Goal: Information Seeking & Learning: Find specific page/section

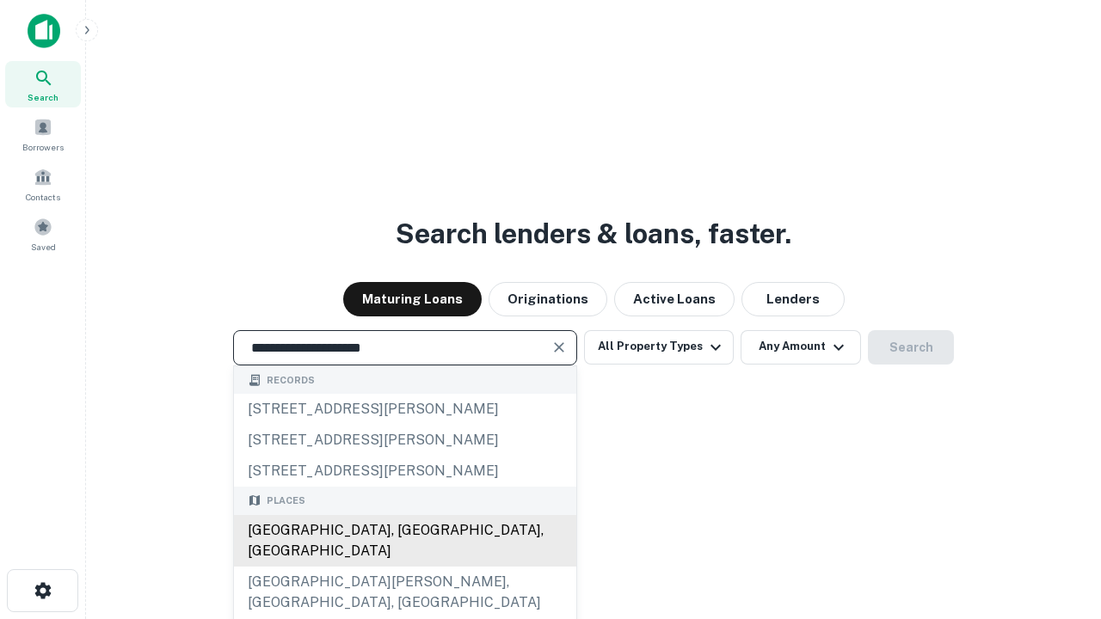
click at [404, 567] on div "Santa Monica, CA, USA" at bounding box center [405, 541] width 342 height 52
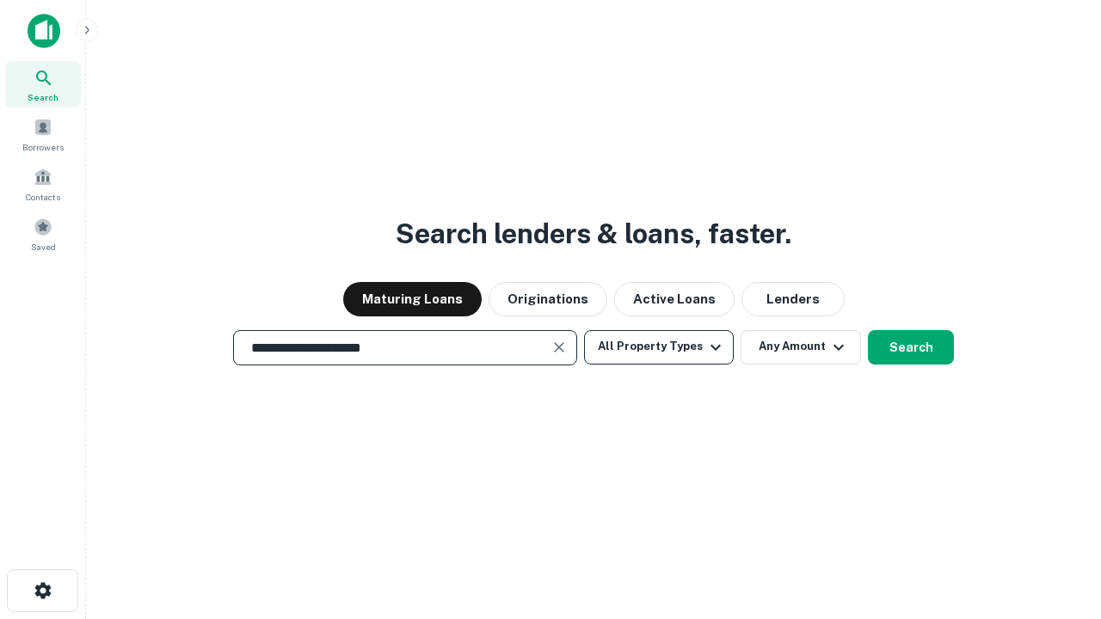
type input "**********"
click at [659, 347] on button "All Property Types" at bounding box center [659, 347] width 150 height 34
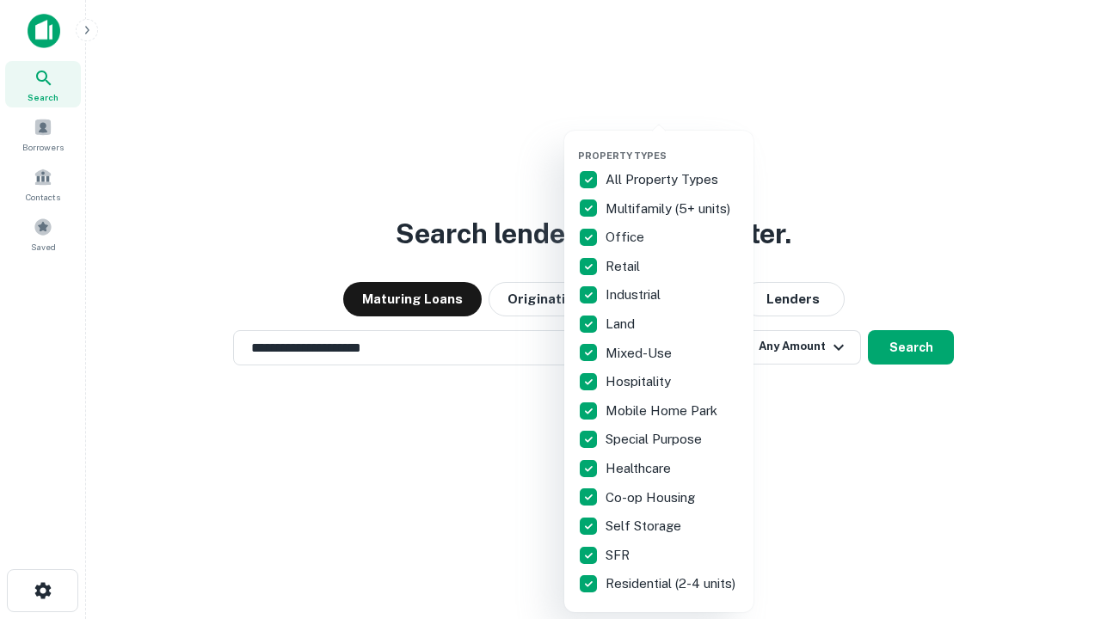
click at [672, 144] on button "button" at bounding box center [672, 144] width 189 height 1
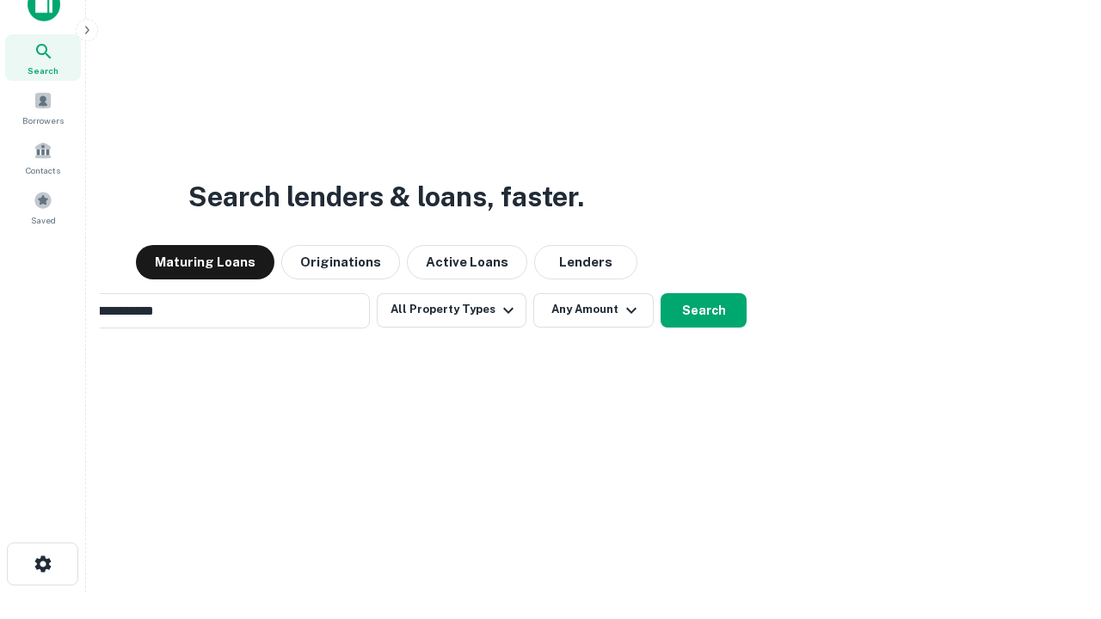
scroll to position [28, 0]
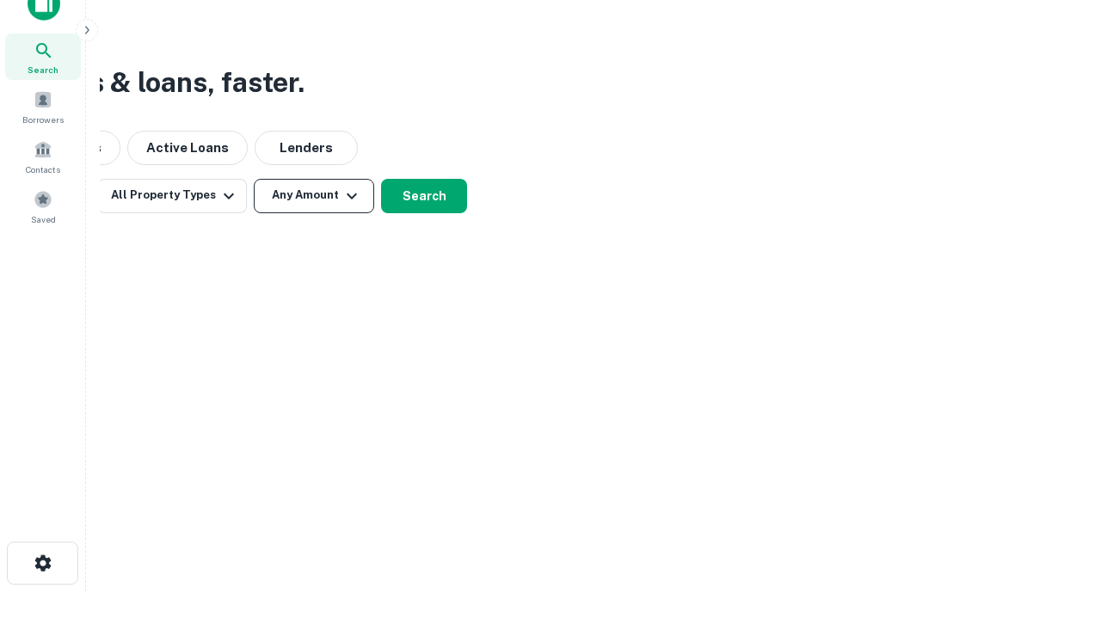
click at [314, 195] on button "Any Amount" at bounding box center [314, 196] width 120 height 34
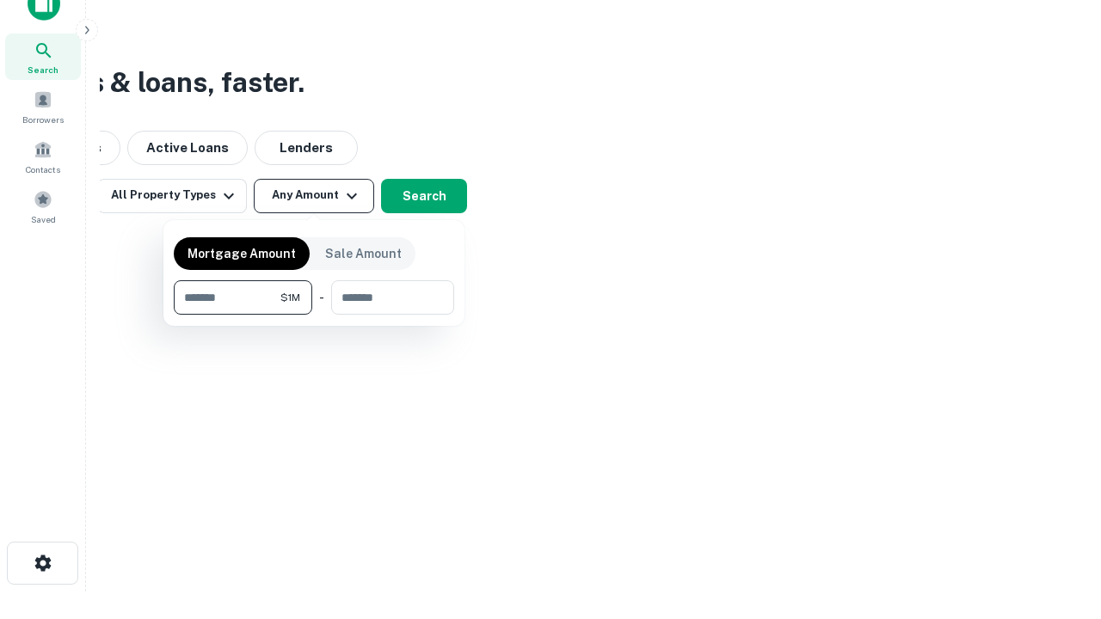
type input "*******"
click at [314, 315] on button "button" at bounding box center [314, 315] width 280 height 1
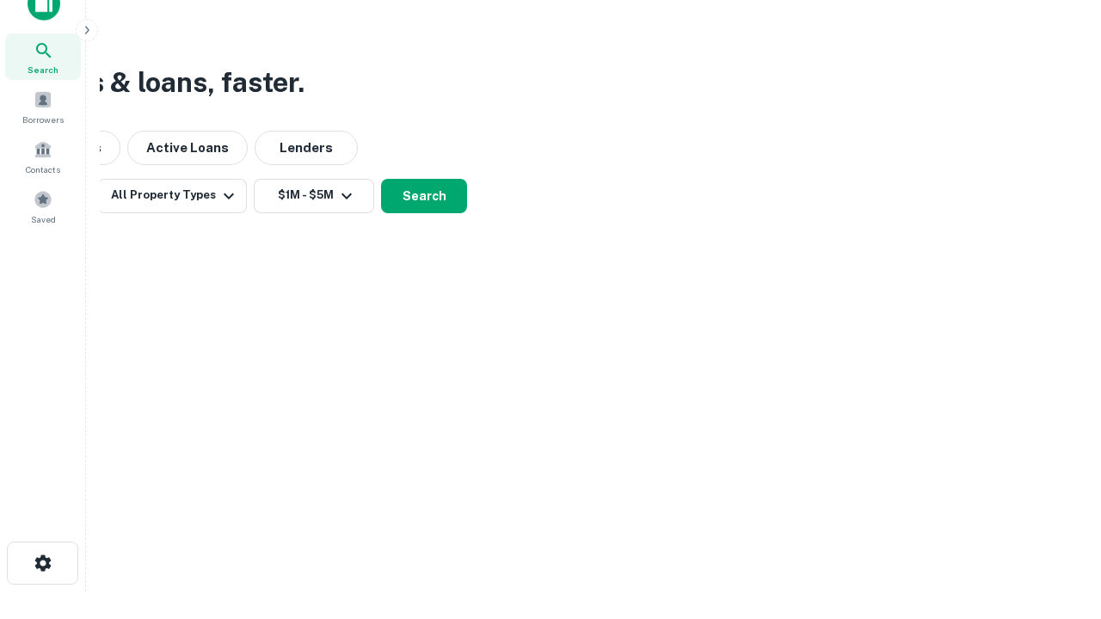
scroll to position [27, 0]
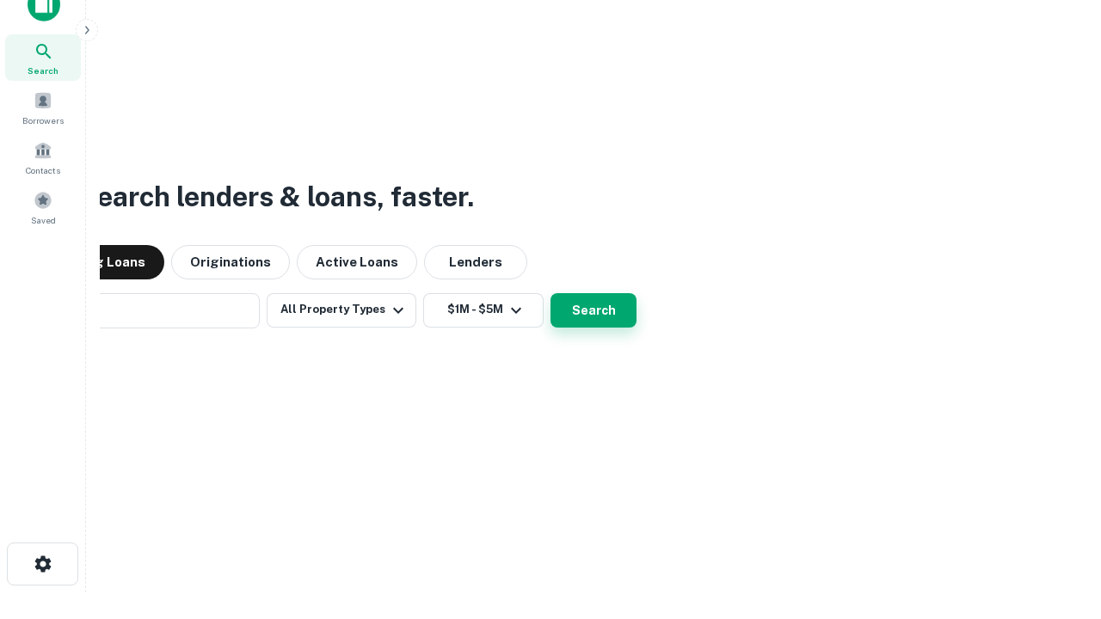
click at [550, 293] on button "Search" at bounding box center [593, 310] width 86 height 34
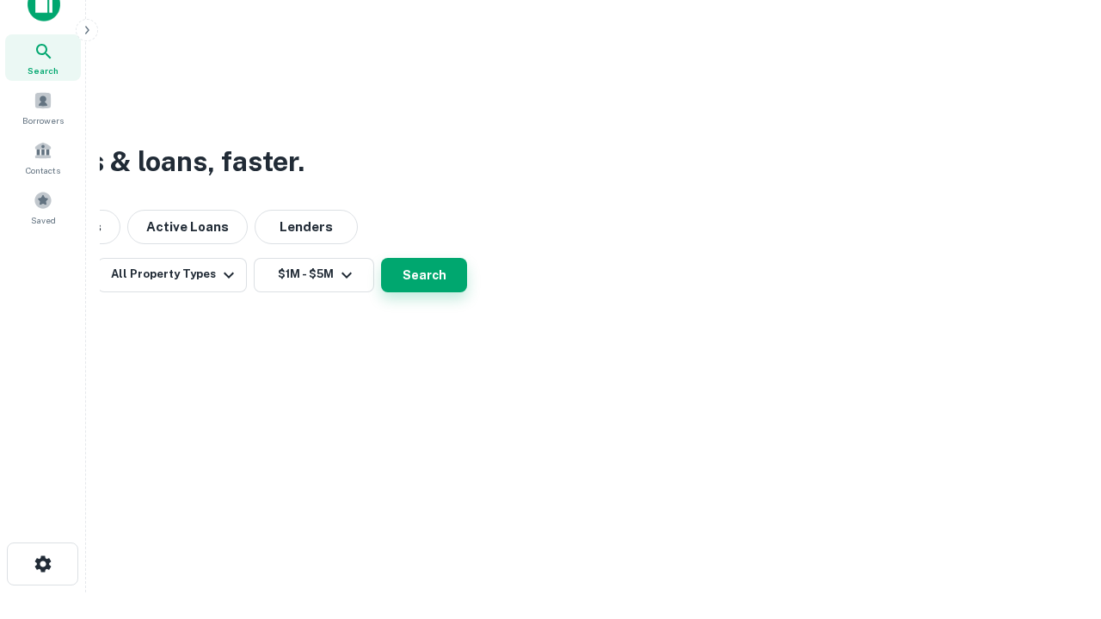
scroll to position [28, 0]
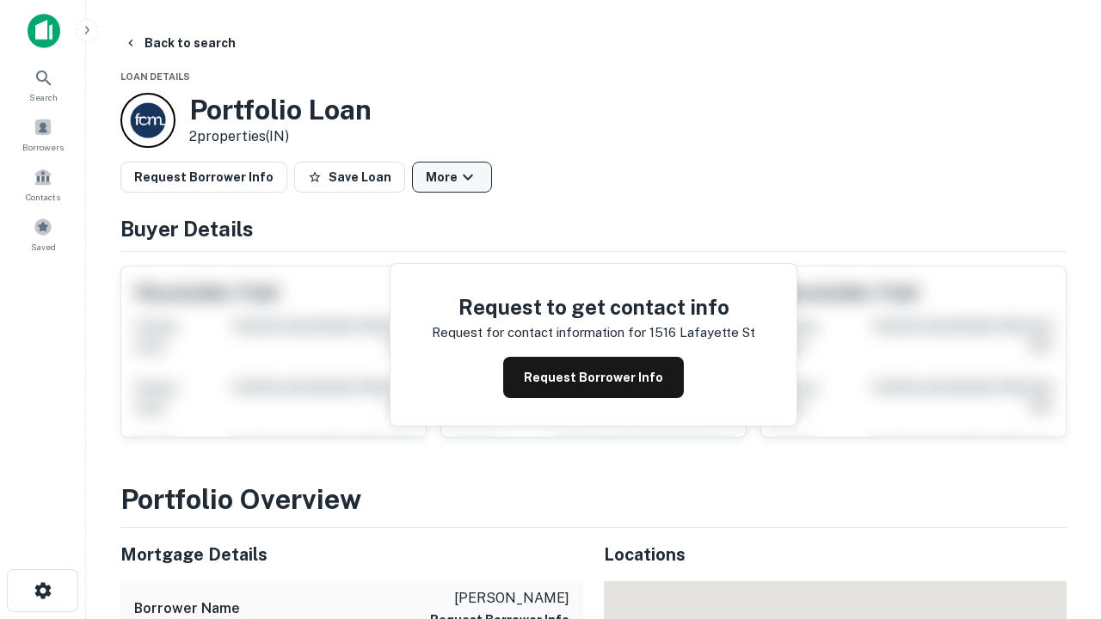
click at [451, 177] on button "More" at bounding box center [452, 177] width 80 height 31
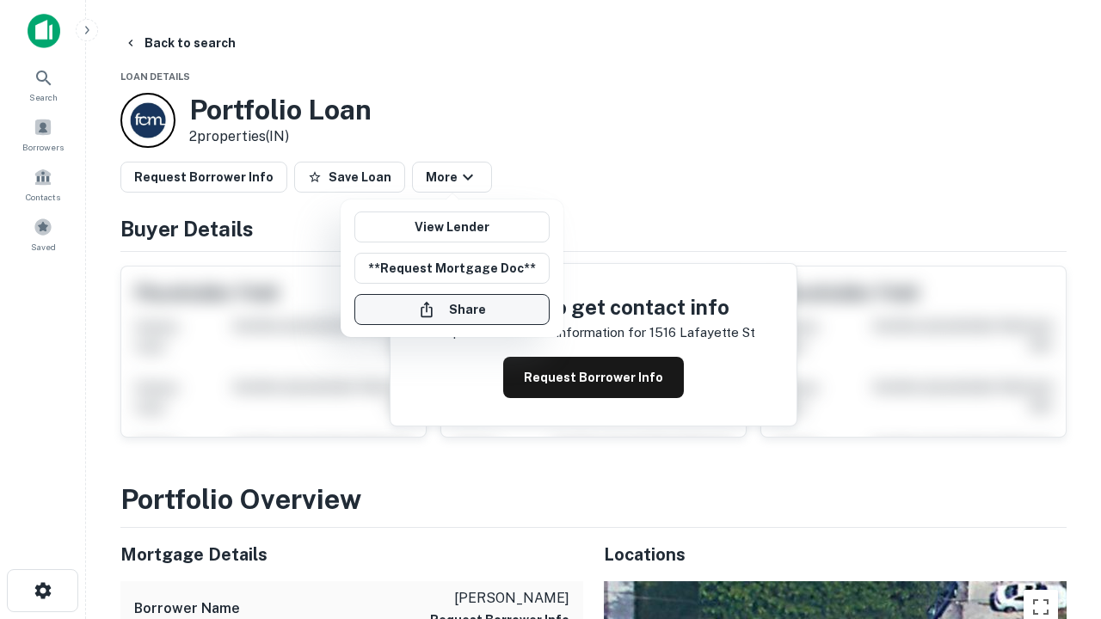
click at [451, 310] on button "Share" at bounding box center [451, 309] width 195 height 31
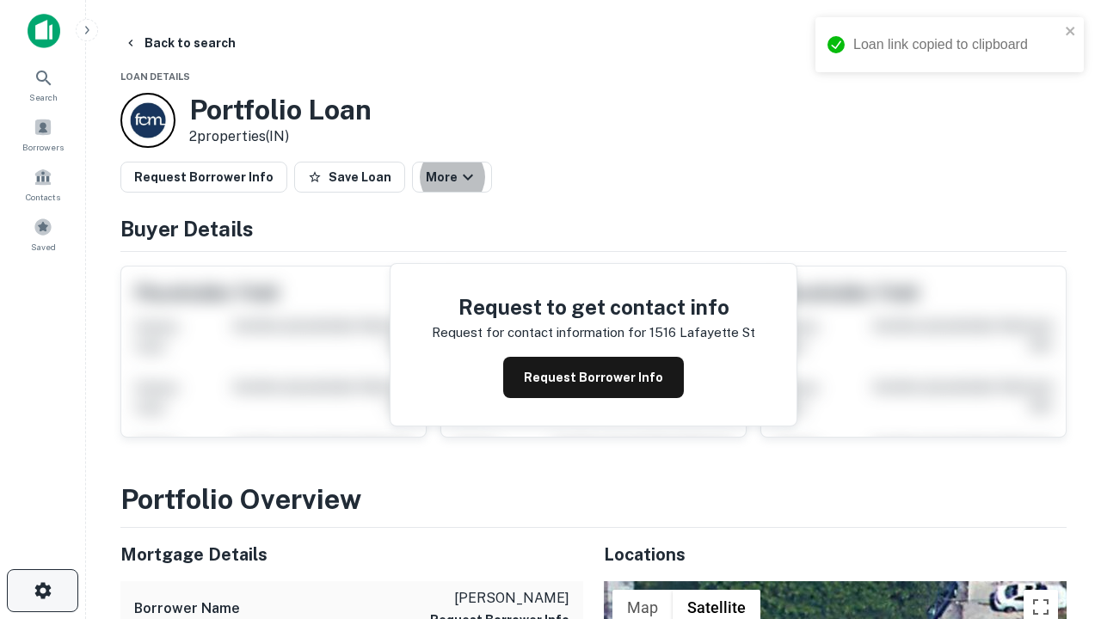
click at [42, 591] on icon "button" at bounding box center [43, 590] width 21 height 21
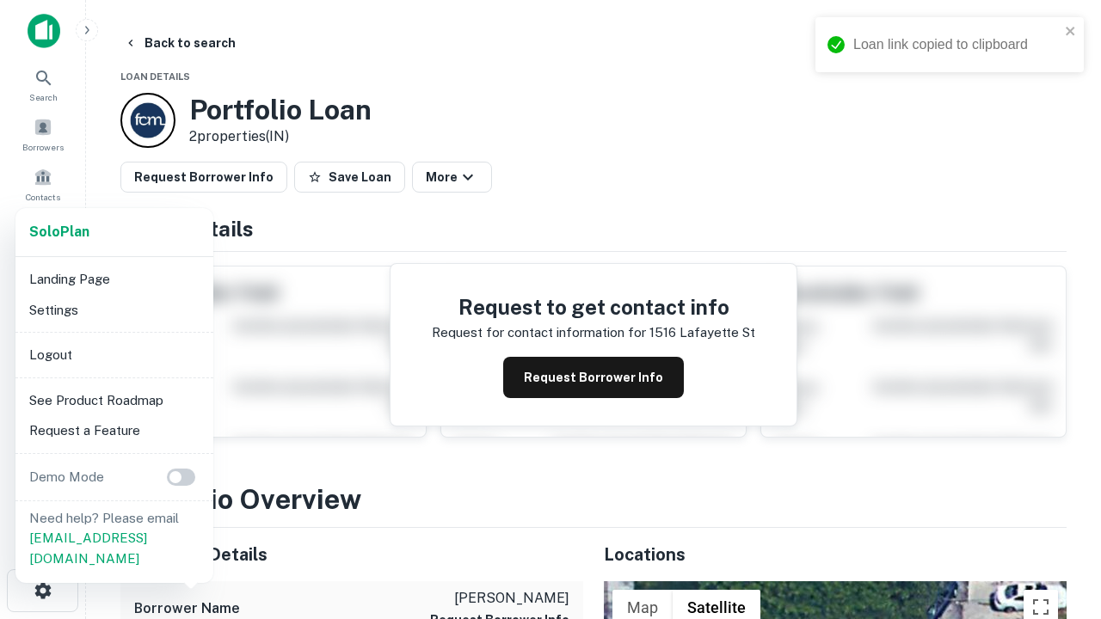
click at [114, 354] on li "Logout" at bounding box center [114, 355] width 184 height 31
